Goal: Task Accomplishment & Management: Manage account settings

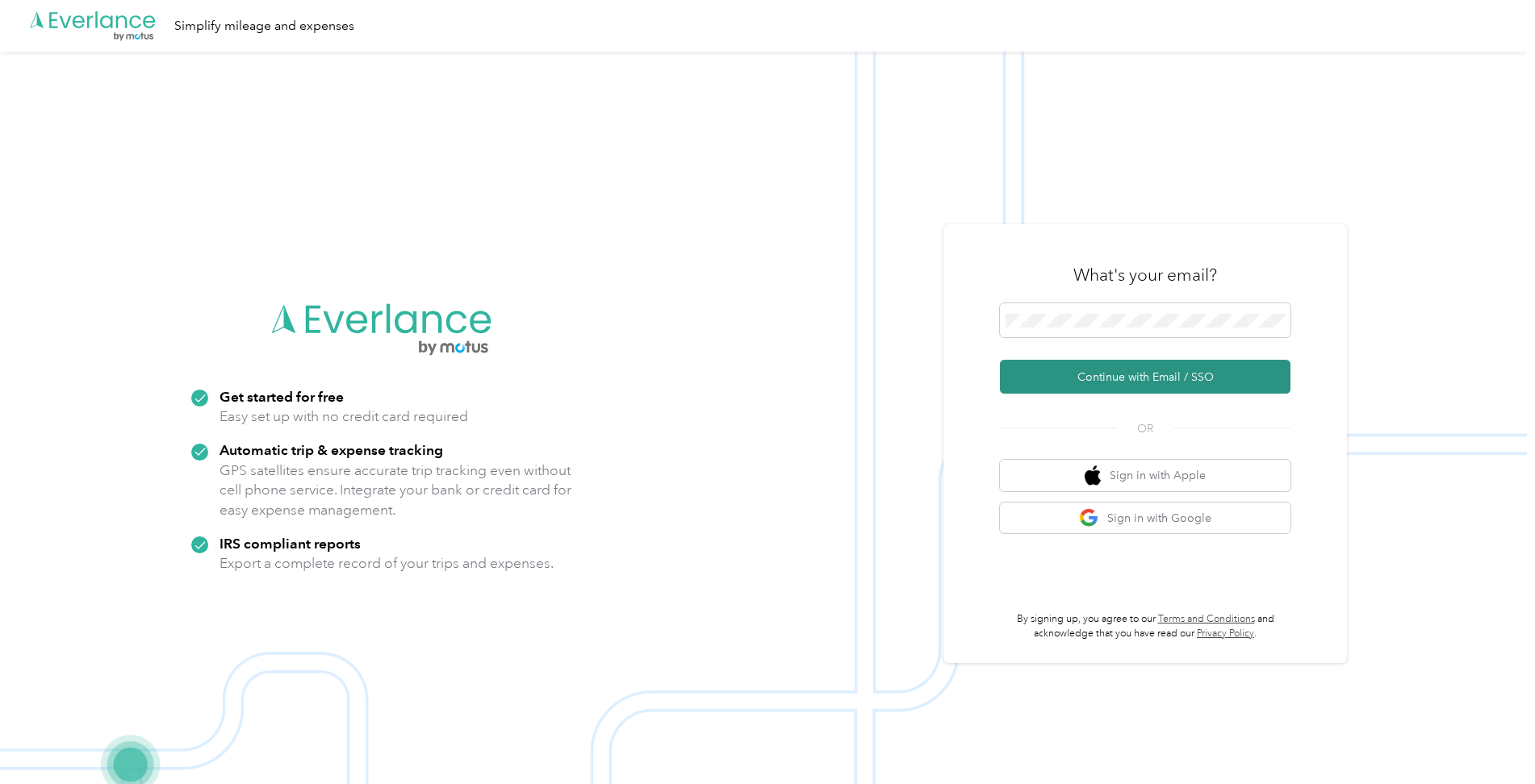
click at [1159, 384] on button "Continue with Email / SSO" at bounding box center [1145, 377] width 291 height 34
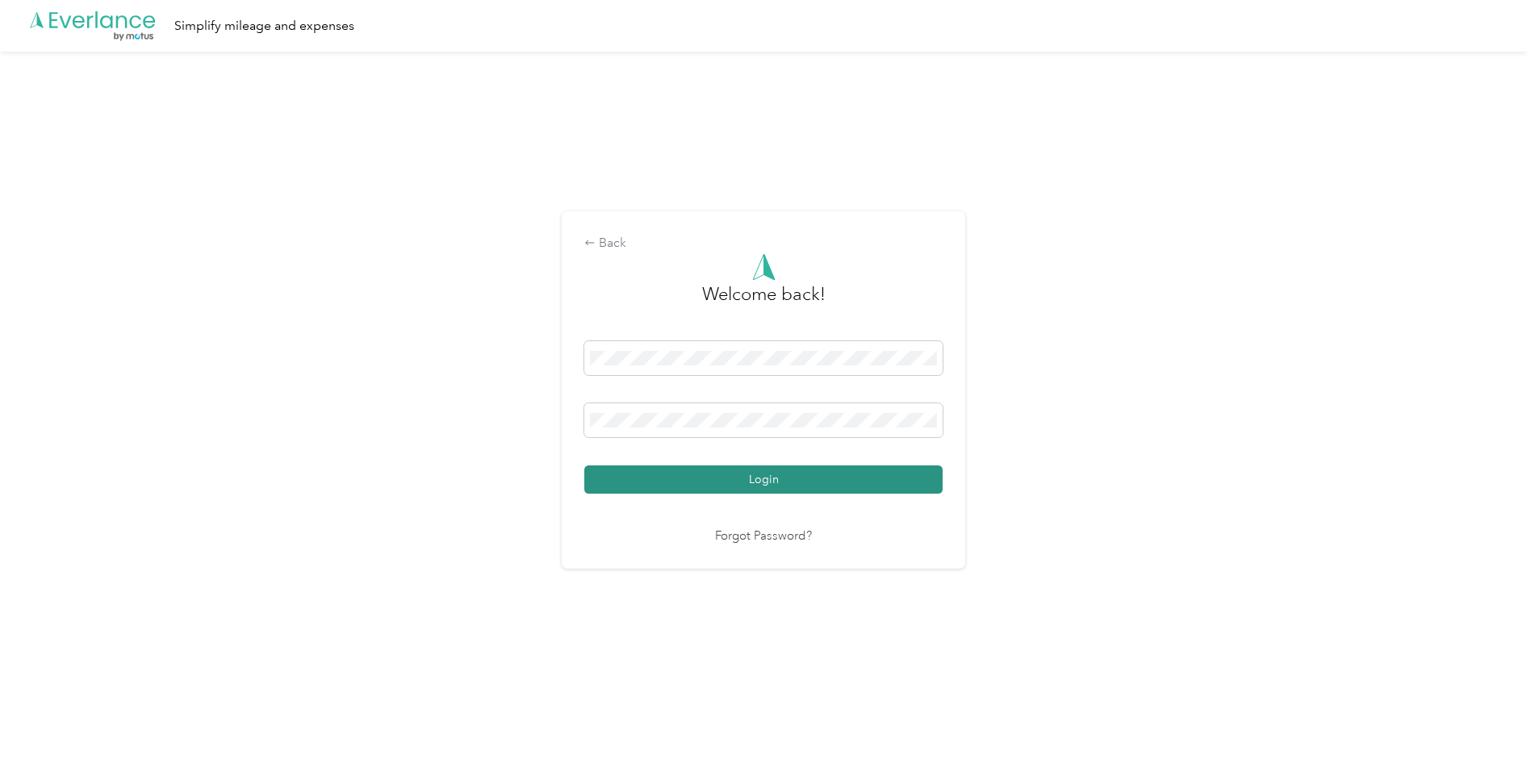
click at [796, 490] on button "Login" at bounding box center [763, 479] width 358 height 28
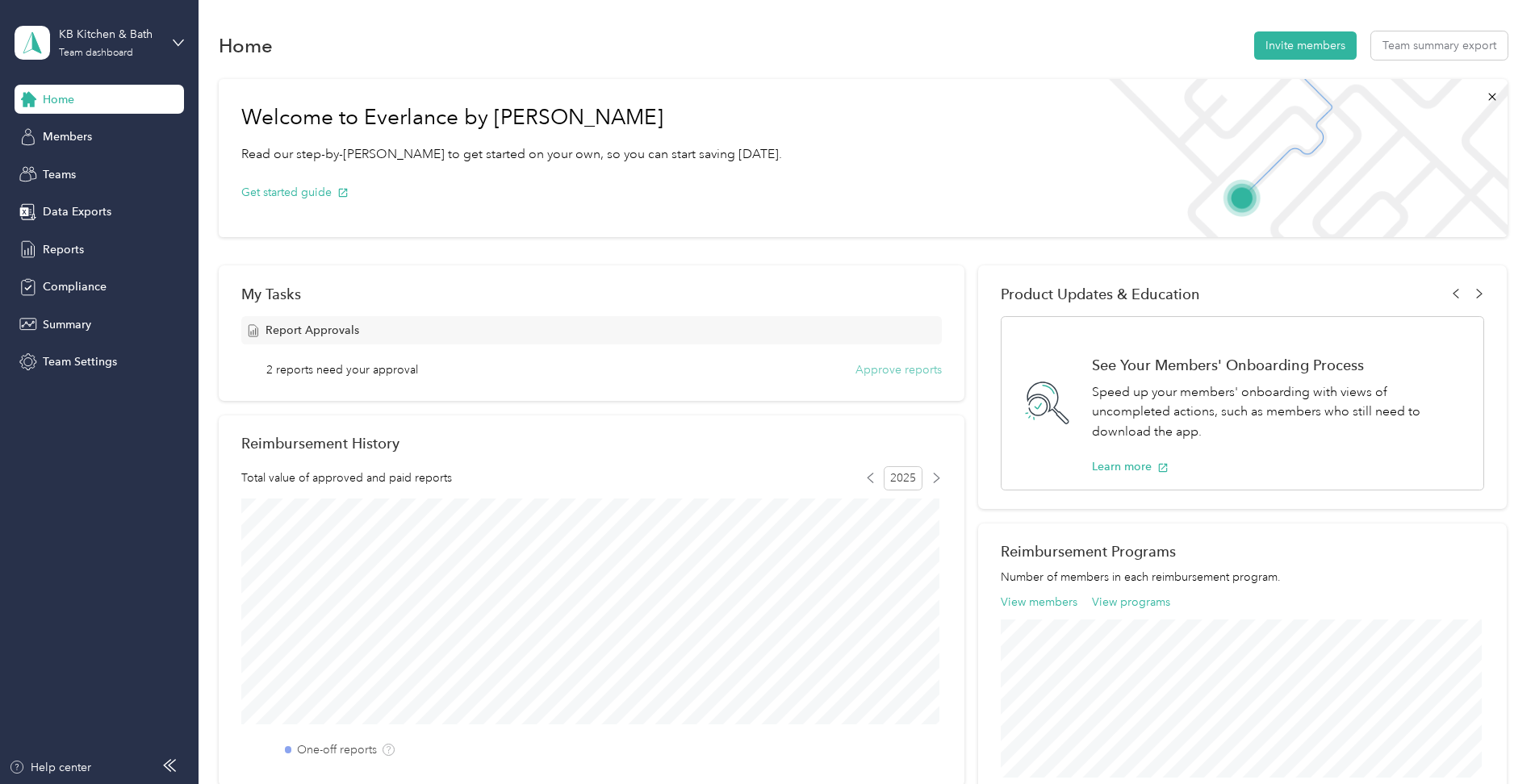
click at [896, 363] on button "Approve reports" at bounding box center [899, 370] width 86 height 17
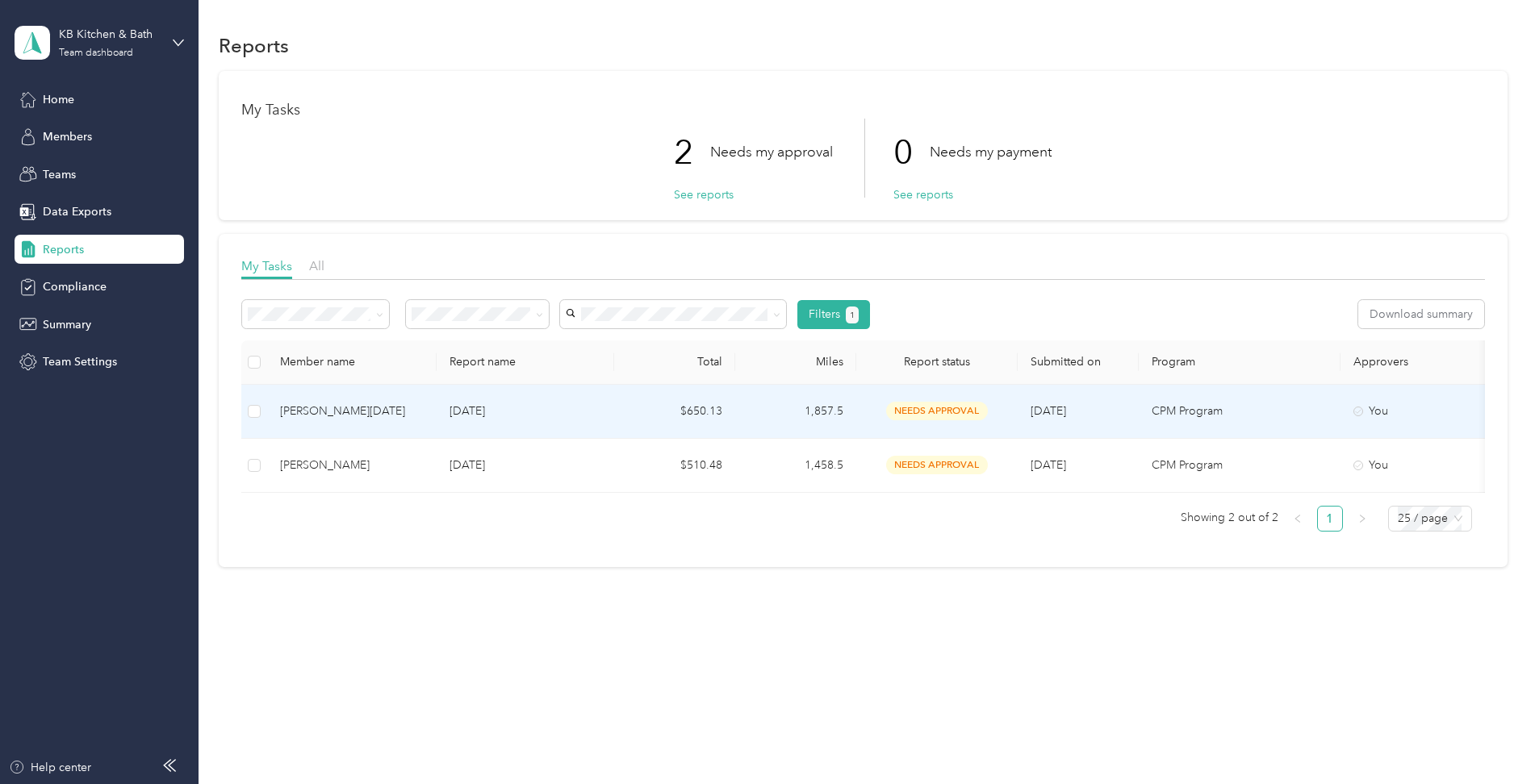
click at [302, 408] on div "[PERSON_NAME][DATE]" at bounding box center [352, 411] width 144 height 18
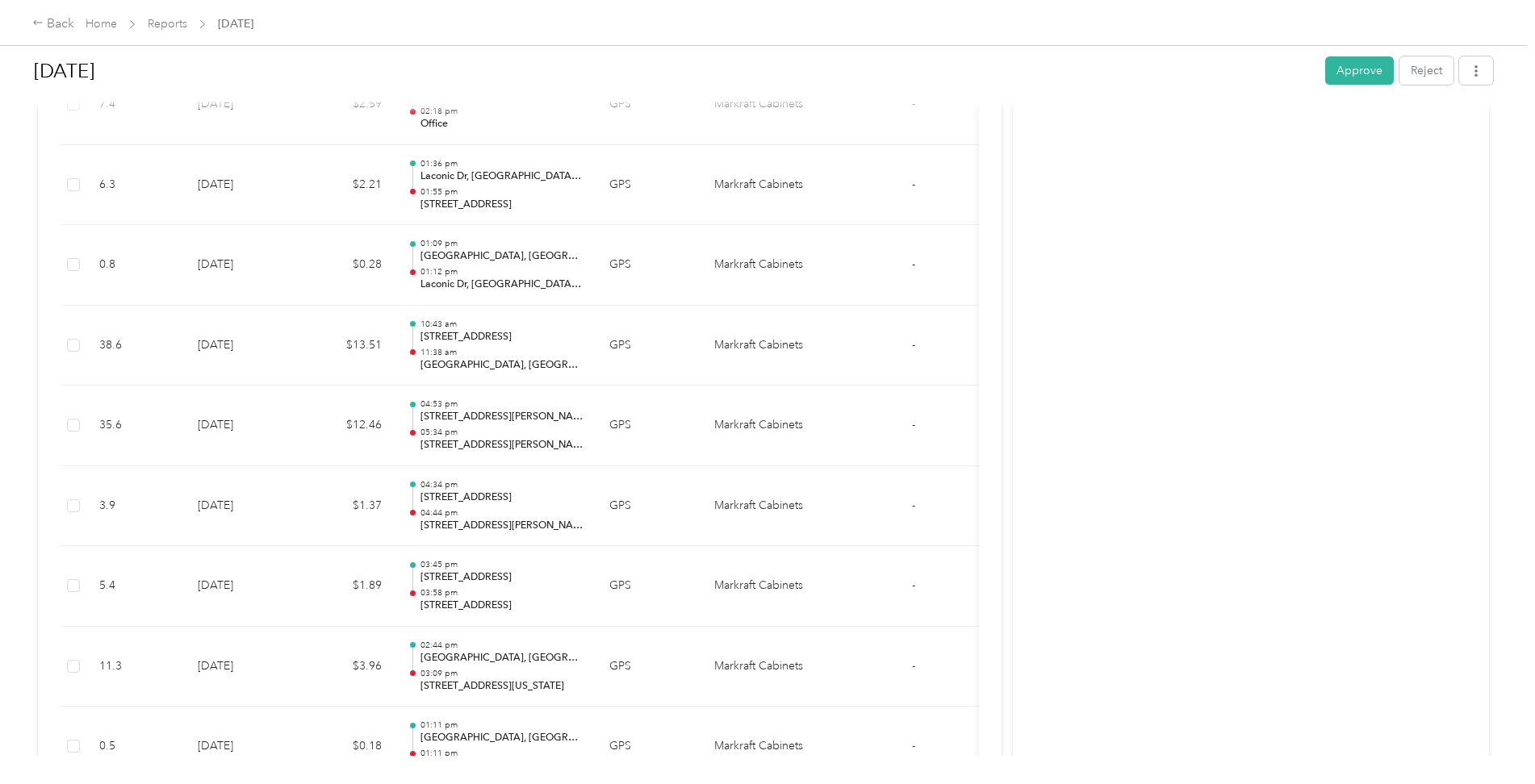
scroll to position [6210, 0]
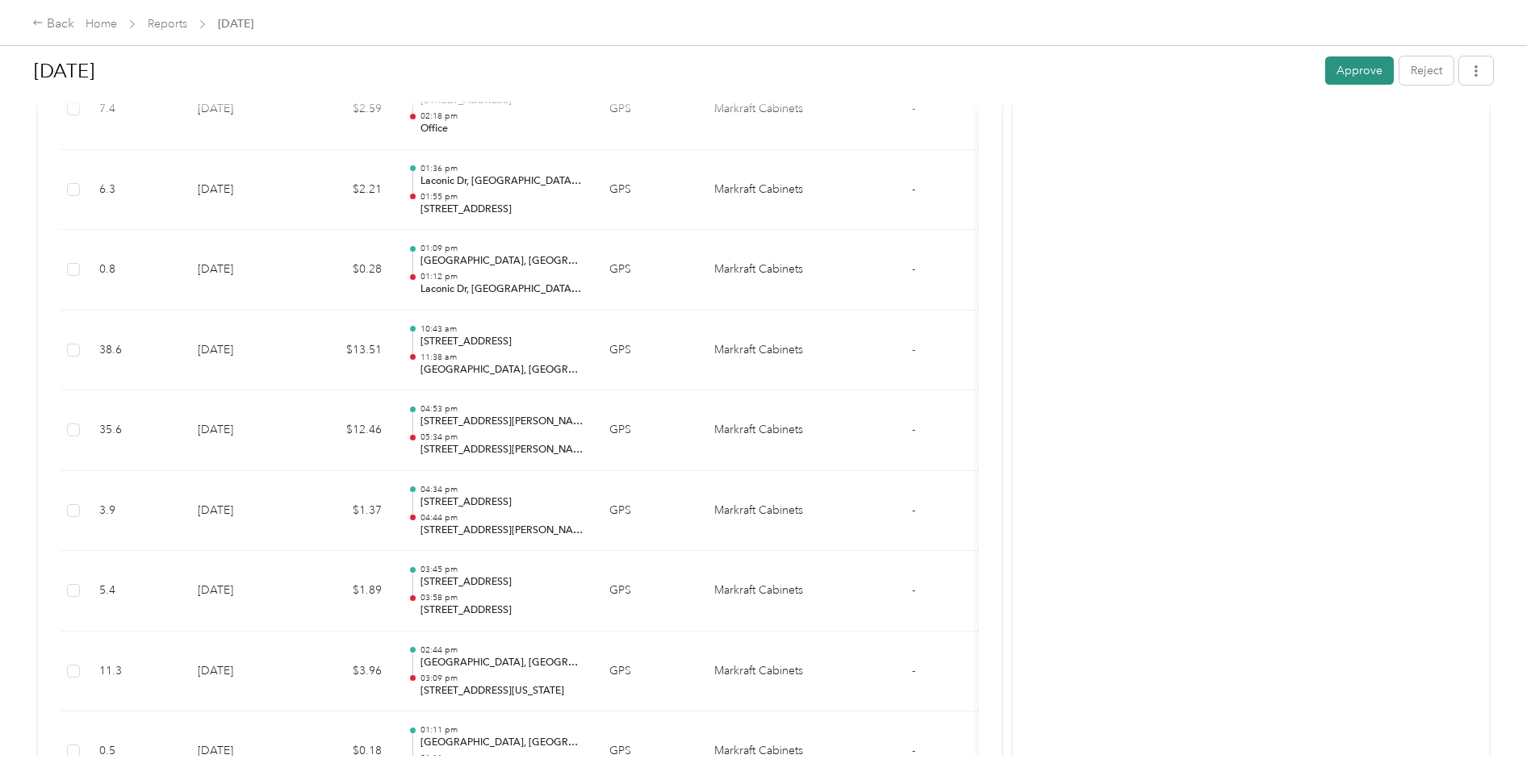
click at [1346, 79] on button "Approve" at bounding box center [1359, 70] width 68 height 28
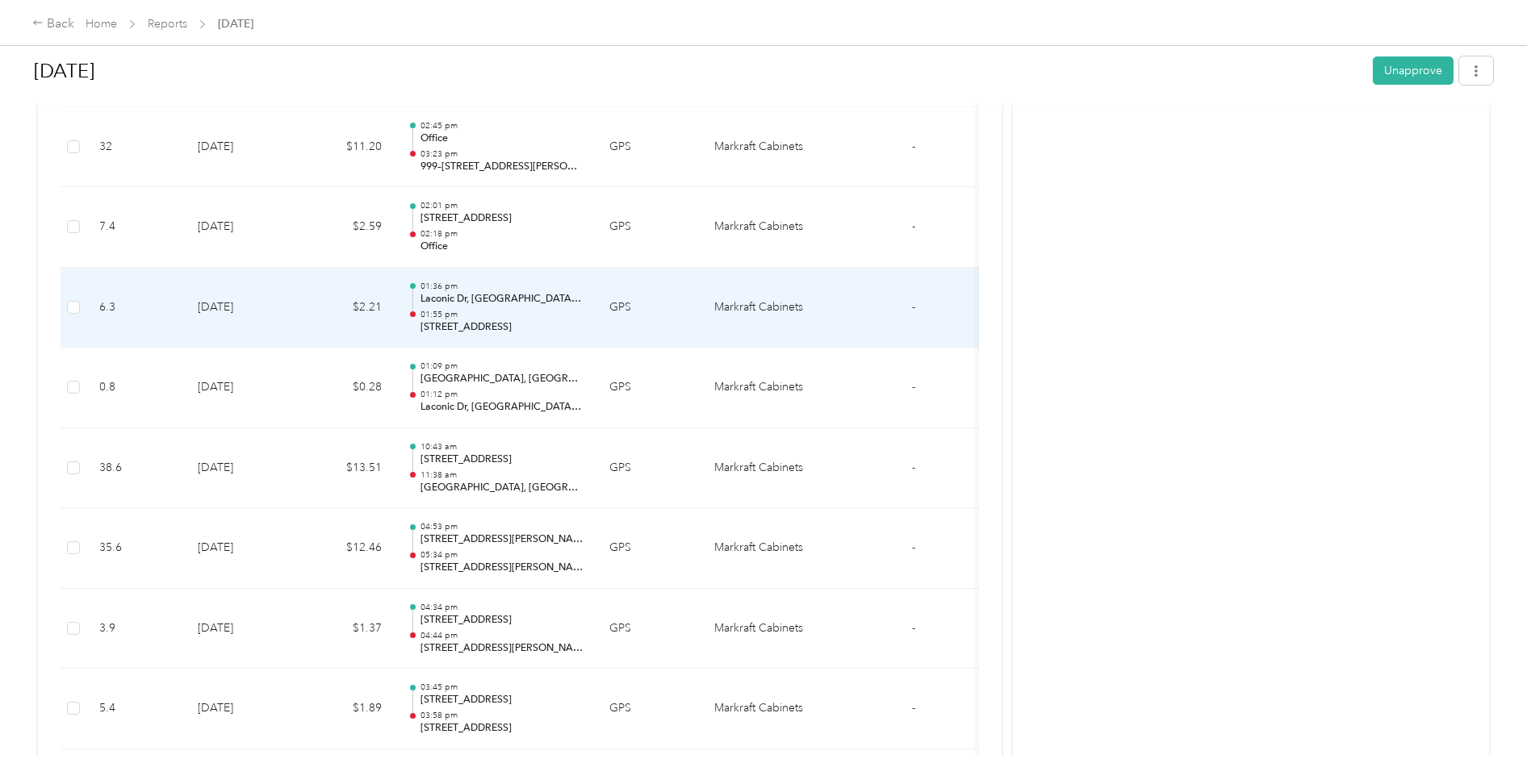
scroll to position [5888, 0]
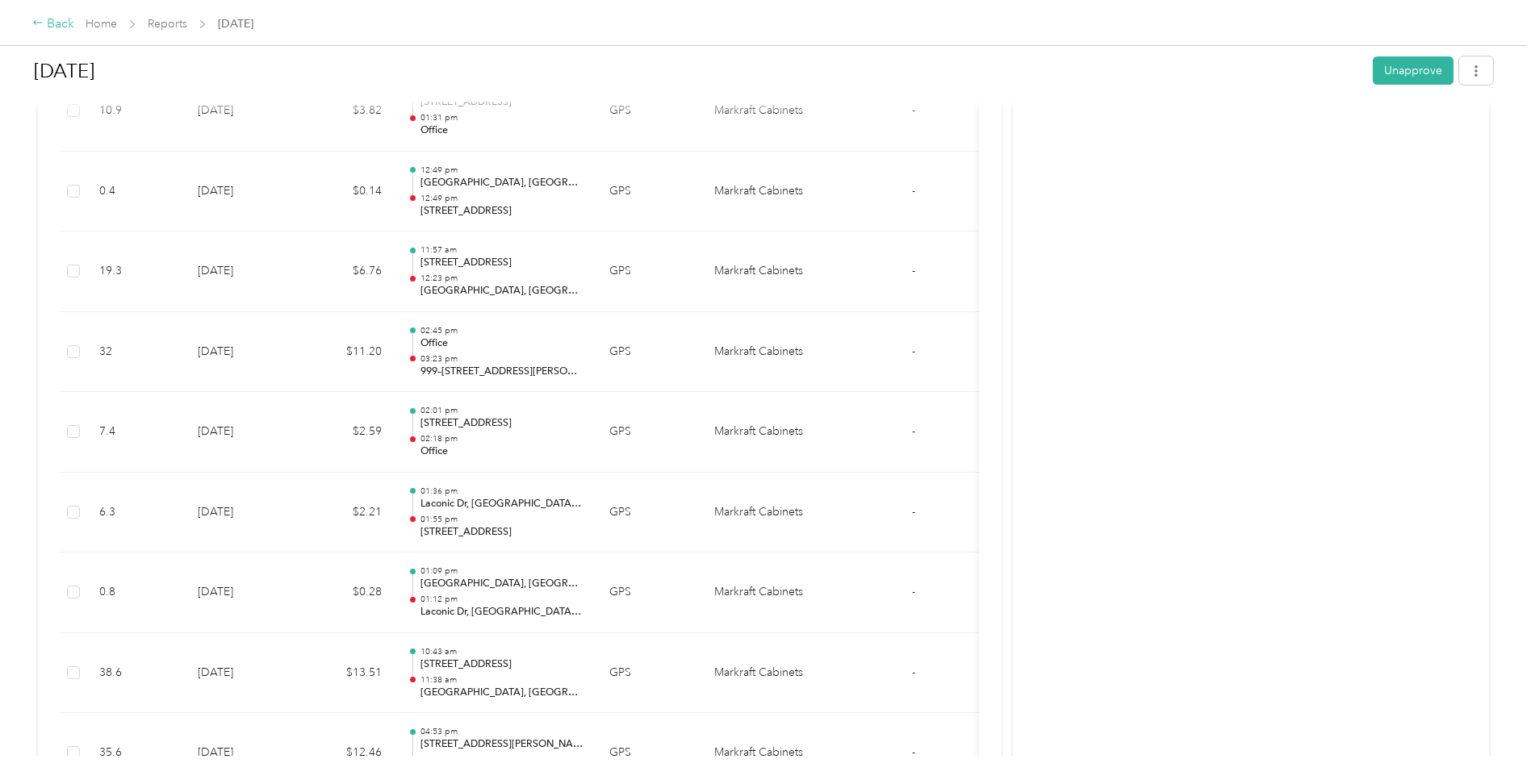
click at [61, 15] on div "Back" at bounding box center [53, 24] width 42 height 19
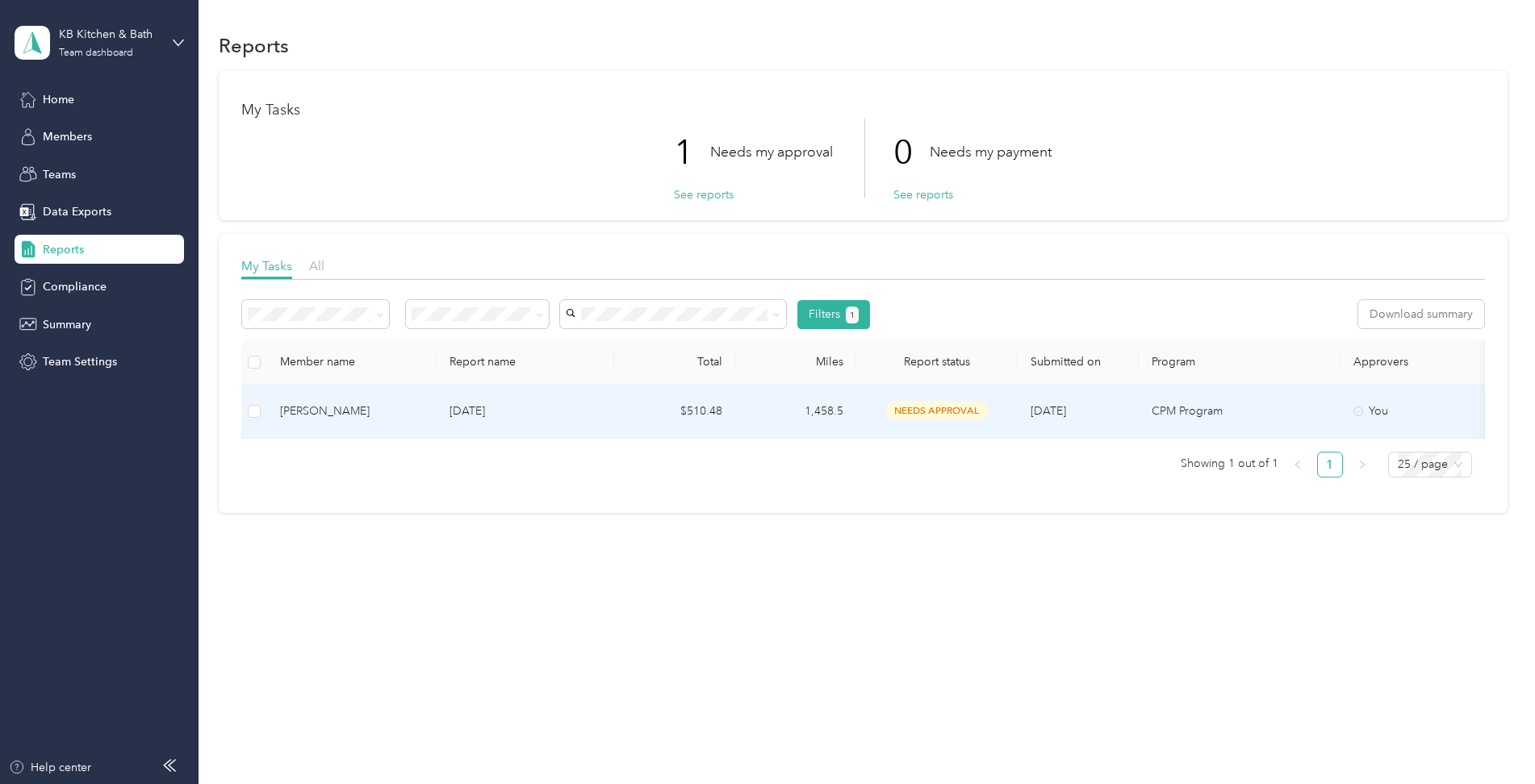
click at [294, 409] on div "[PERSON_NAME]" at bounding box center [352, 411] width 144 height 18
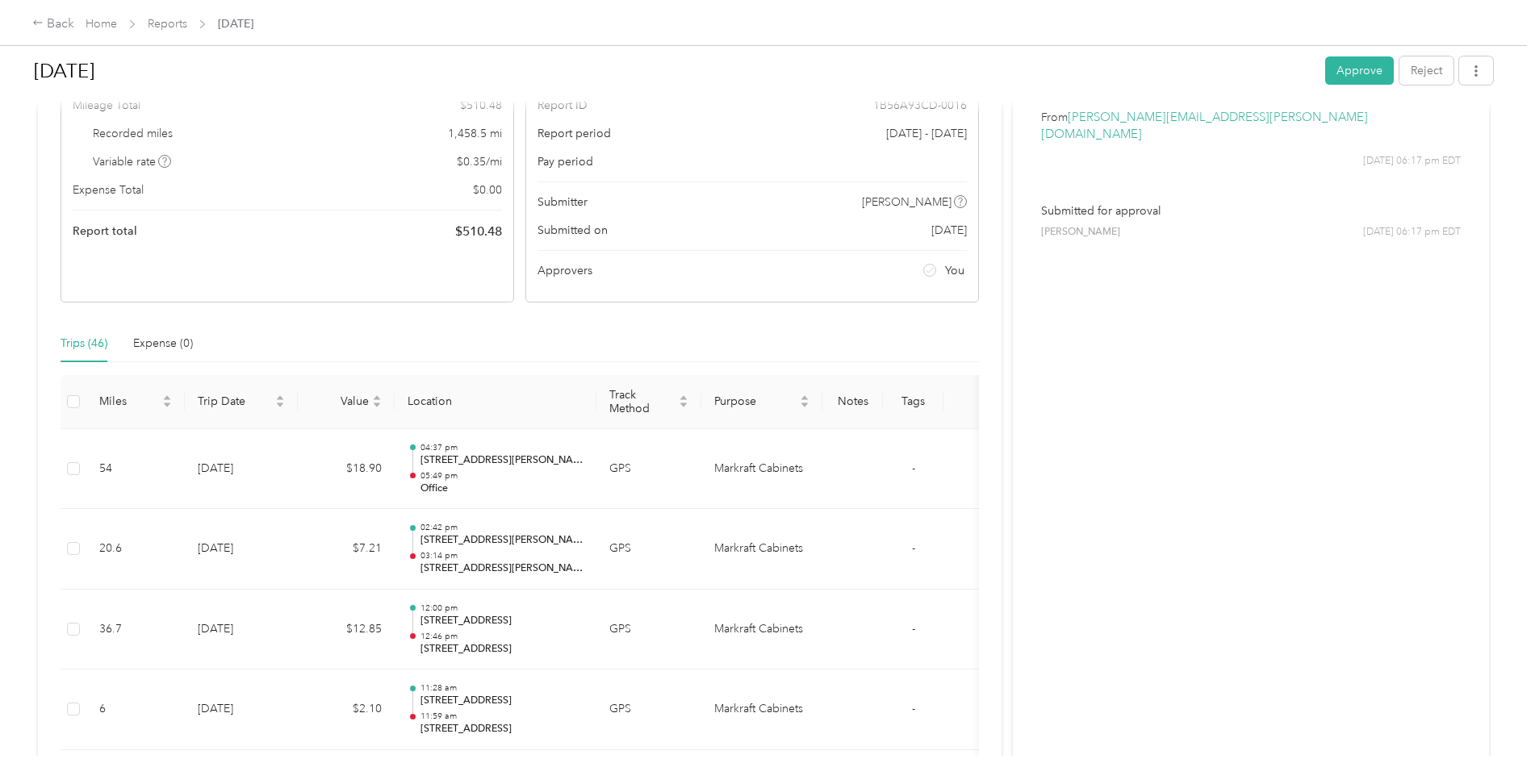
scroll to position [80, 0]
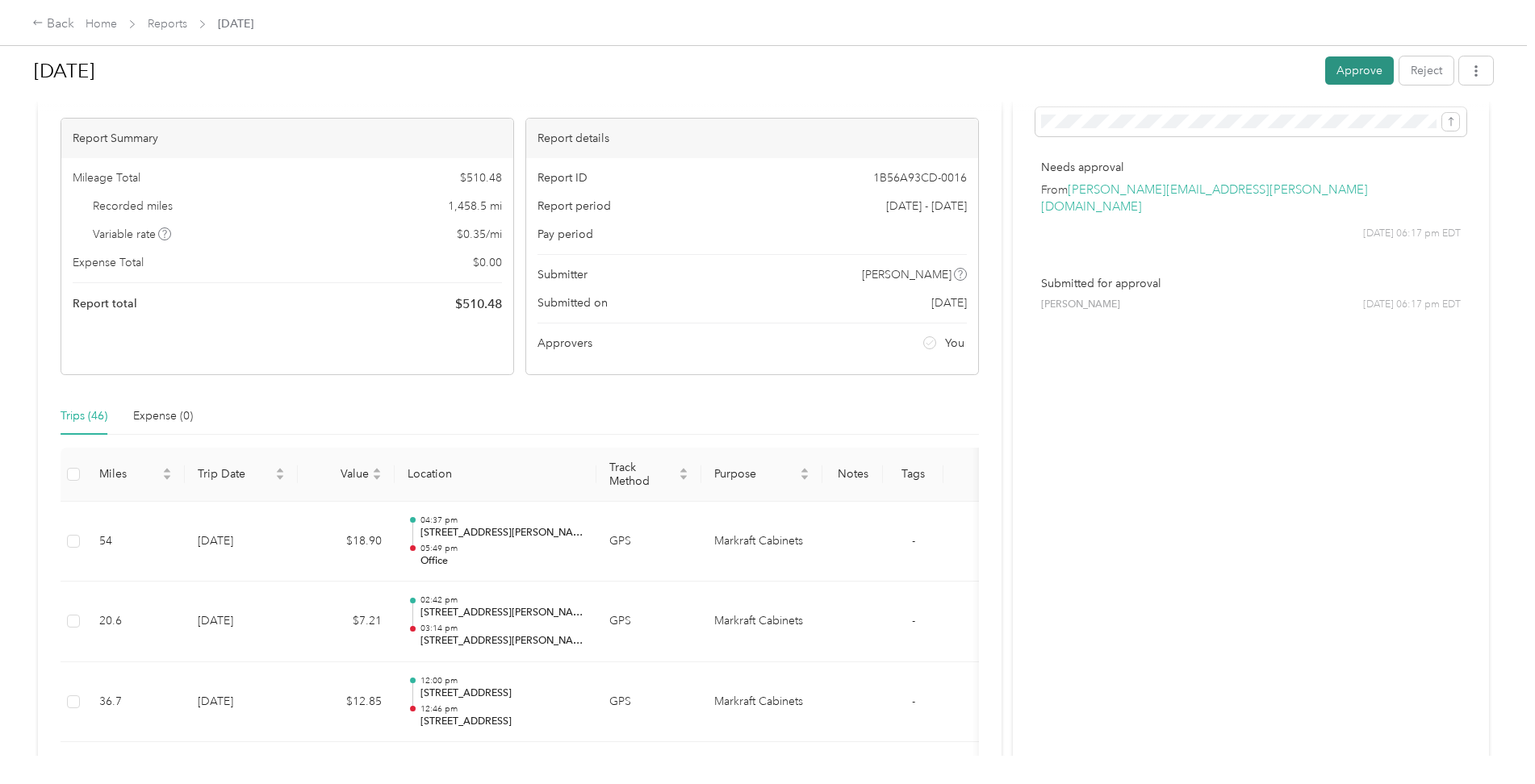
click at [1350, 74] on button "Approve" at bounding box center [1359, 70] width 68 height 28
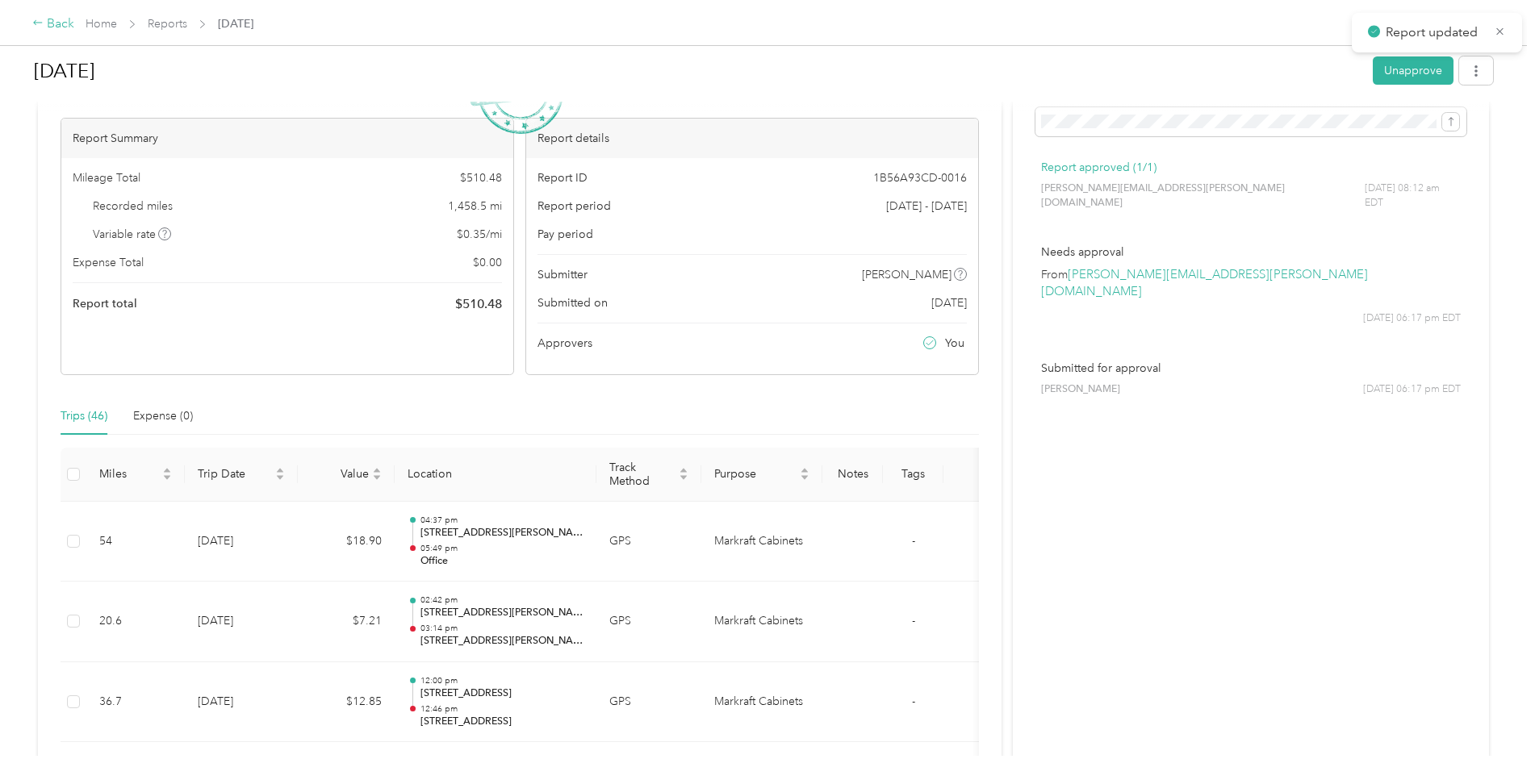
click at [49, 18] on div "Back" at bounding box center [53, 24] width 42 height 19
